Goal: Transaction & Acquisition: Purchase product/service

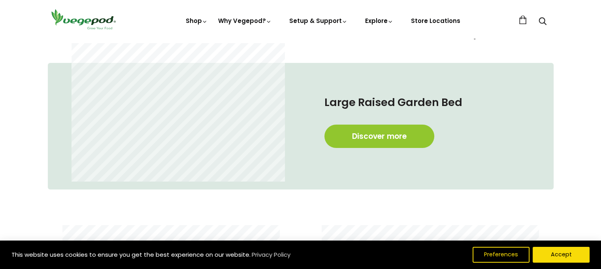
scroll to position [470, 0]
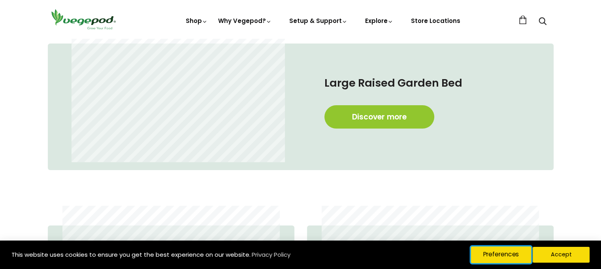
click at [488, 252] on button "Preferences" at bounding box center [501, 254] width 60 height 17
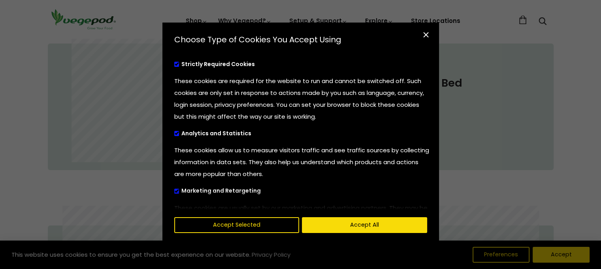
scroll to position [0, 144]
click at [178, 191] on span "cookies preferences popup" at bounding box center [176, 191] width 5 height 5
click at [174, 191] on input "Marketing and Retargeting" at bounding box center [174, 189] width 0 height 5
click at [178, 131] on span "cookies preferences popup" at bounding box center [176, 133] width 5 height 5
click at [174, 131] on input "Analytics and Statistics" at bounding box center [174, 132] width 0 height 5
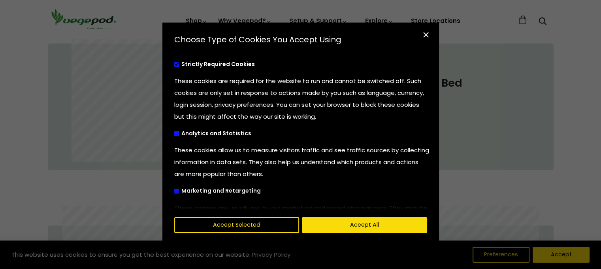
click at [178, 130] on label "Analytics and Statistics" at bounding box center [223, 133] width 98 height 6
click at [174, 130] on input "Analytics and Statistics" at bounding box center [174, 132] width 0 height 5
click at [178, 130] on label "Analytics and Statistics" at bounding box center [223, 133] width 98 height 6
click at [174, 130] on input "Analytics and Statistics" at bounding box center [174, 132] width 0 height 5
click at [175, 64] on span "cookies preferences popup" at bounding box center [176, 64] width 5 height 5
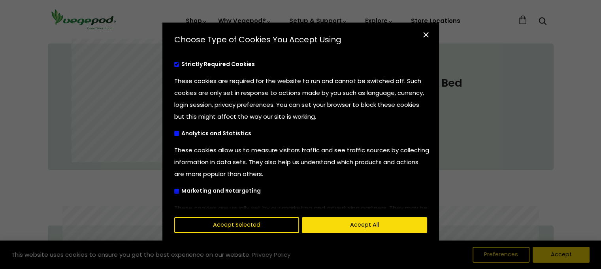
click at [175, 64] on span "cookies preferences popup" at bounding box center [176, 64] width 5 height 5
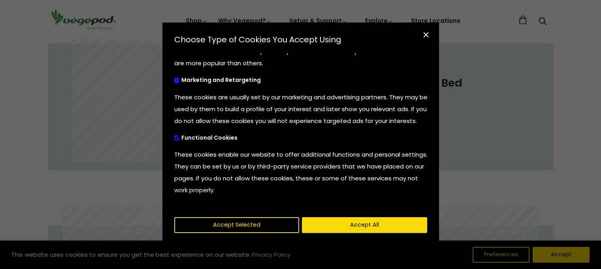
scroll to position [120, 0]
click at [179, 139] on label "Functional Cookies" at bounding box center [216, 137] width 84 height 6
click at [174, 138] on input "Functional Cookies" at bounding box center [174, 135] width 0 height 5
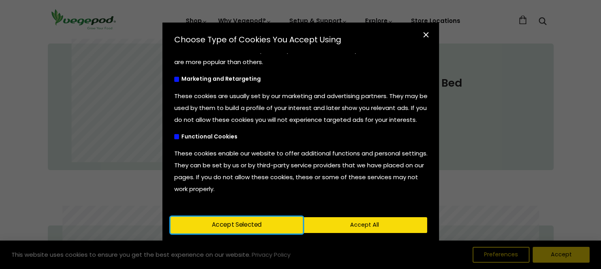
click at [280, 221] on button "Accept Selected" at bounding box center [236, 225] width 132 height 17
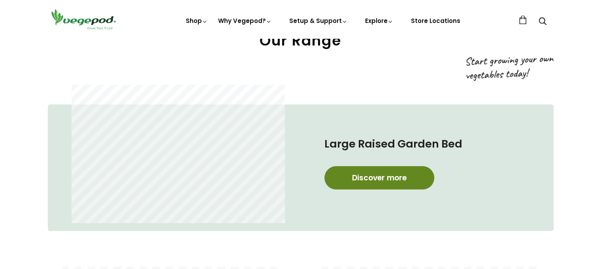
scroll to position [390, 0]
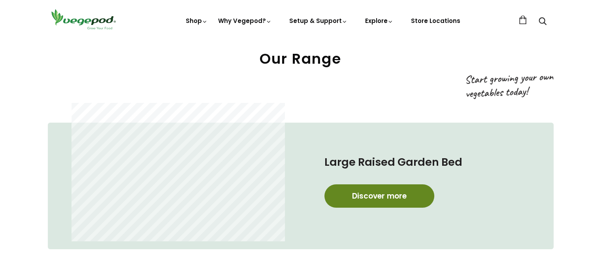
click at [378, 196] on link "Discover more" at bounding box center [379, 195] width 110 height 23
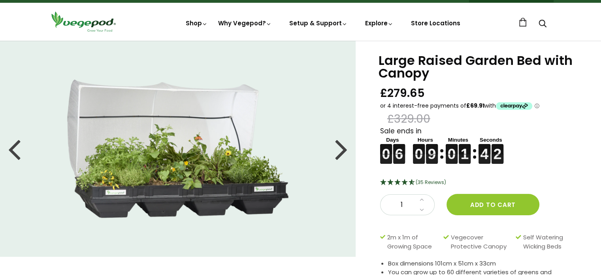
scroll to position [79, 0]
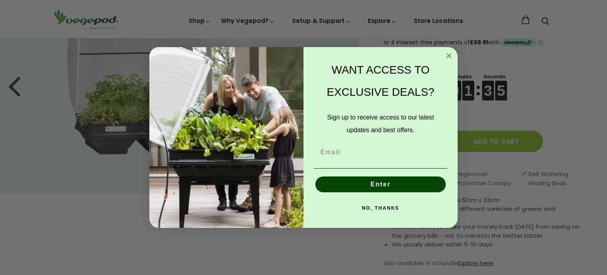
click at [447, 55] on circle "Close dialog" at bounding box center [449, 55] width 9 height 9
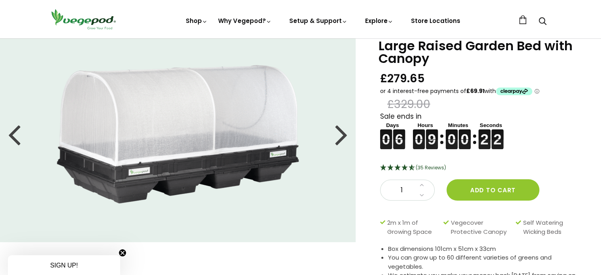
scroll to position [16, 0]
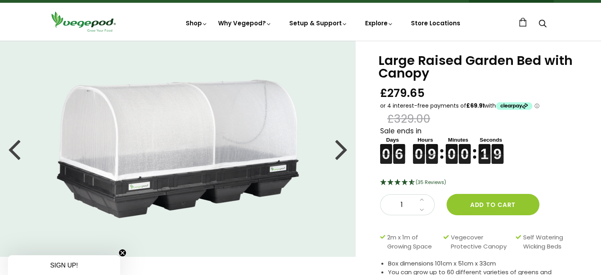
click at [340, 151] on div at bounding box center [341, 149] width 13 height 36
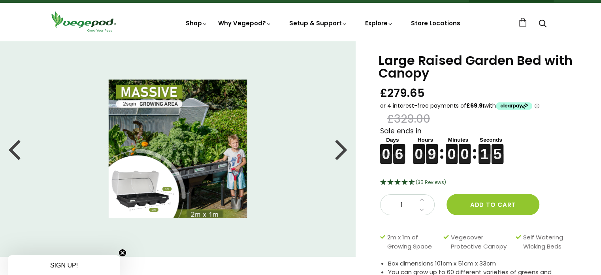
click at [340, 151] on div at bounding box center [341, 149] width 13 height 36
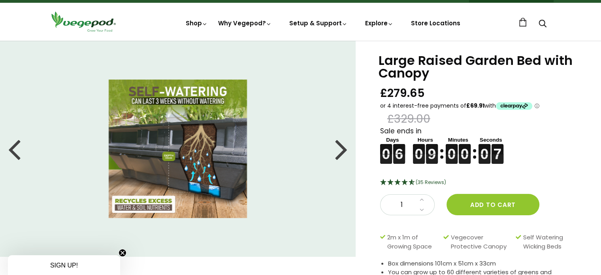
click at [340, 151] on div at bounding box center [341, 149] width 13 height 36
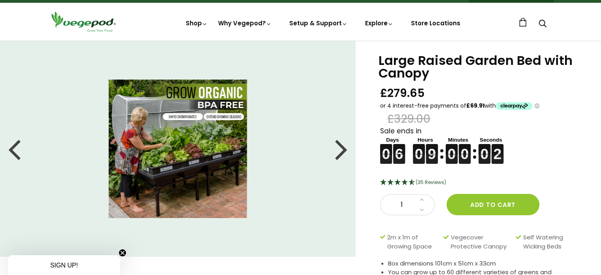
click at [340, 151] on div at bounding box center [341, 149] width 13 height 36
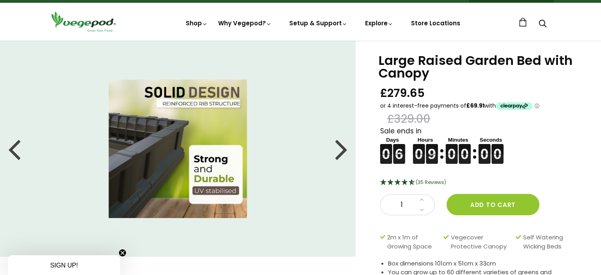
click at [340, 151] on div at bounding box center [341, 149] width 13 height 36
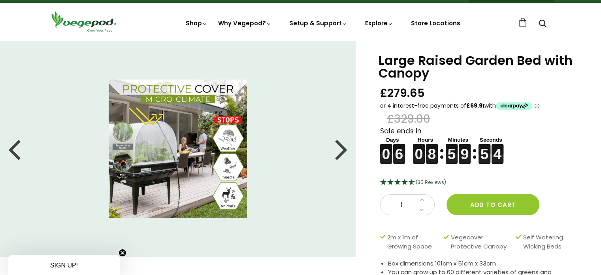
click at [340, 151] on div at bounding box center [341, 149] width 13 height 36
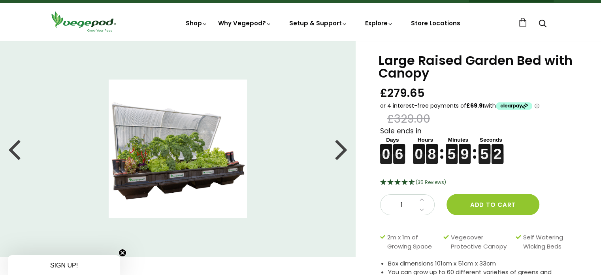
click at [340, 151] on div at bounding box center [341, 149] width 13 height 36
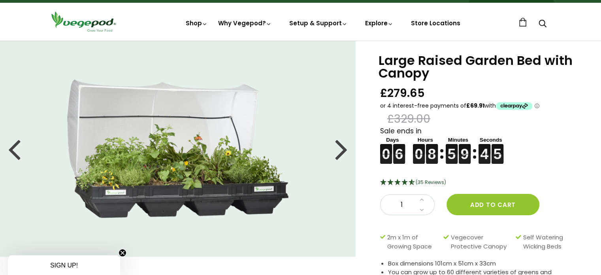
scroll to position [0, 0]
